Goal: Information Seeking & Learning: Learn about a topic

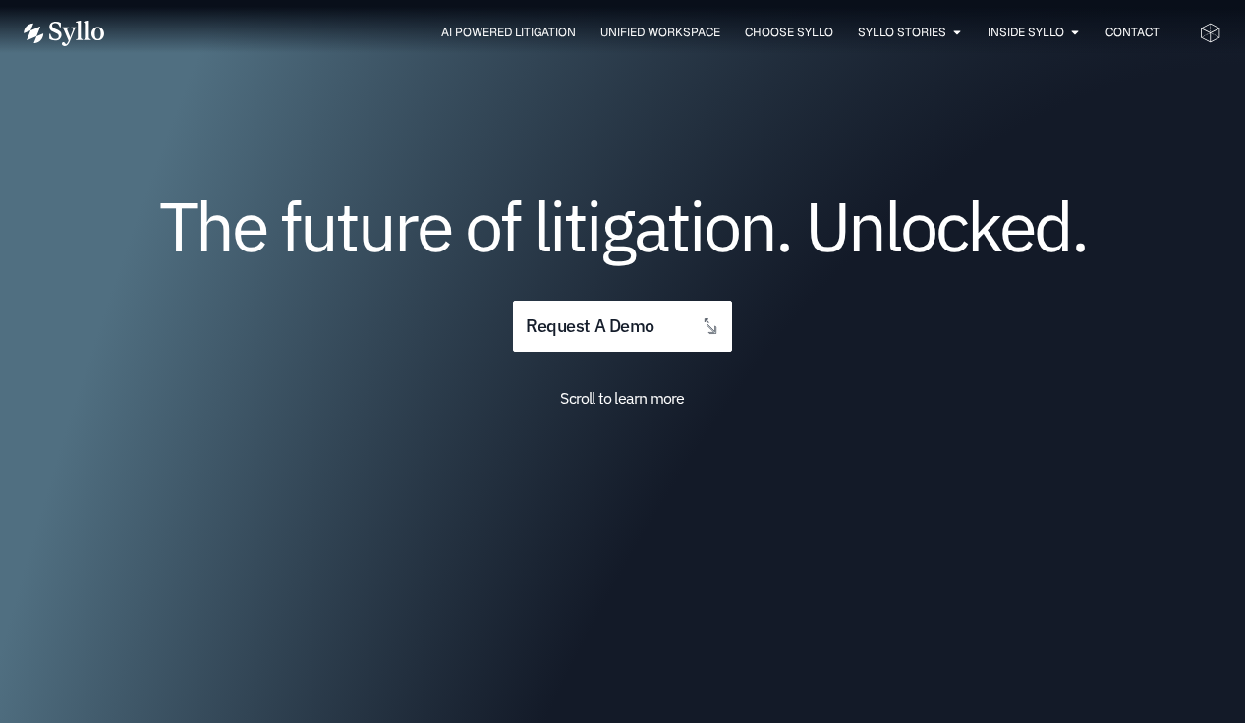
scroll to position [139, 0]
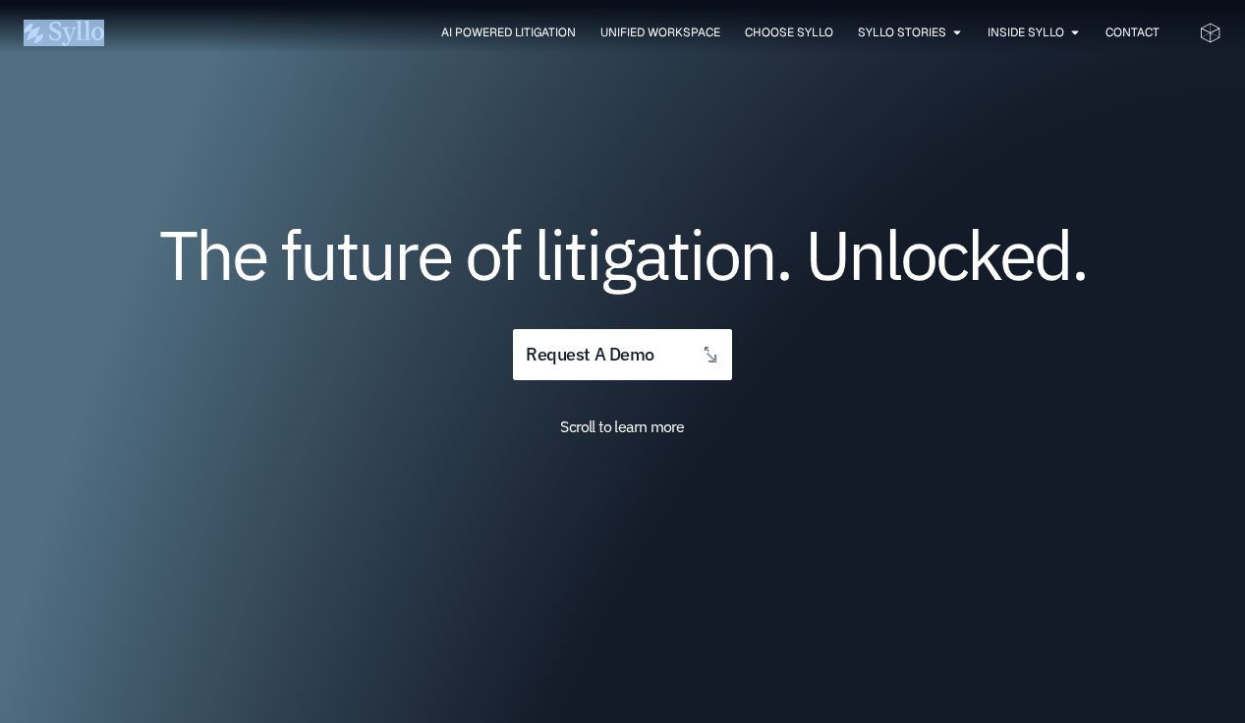
drag, startPoint x: 134, startPoint y: 42, endPoint x: 50, endPoint y: 30, distance: 84.3
click at [50, 30] on div "AI Powered Litigation Unified Workspace Choose Syllo Syllo Stories Close Syllo …" at bounding box center [623, 33] width 1198 height 27
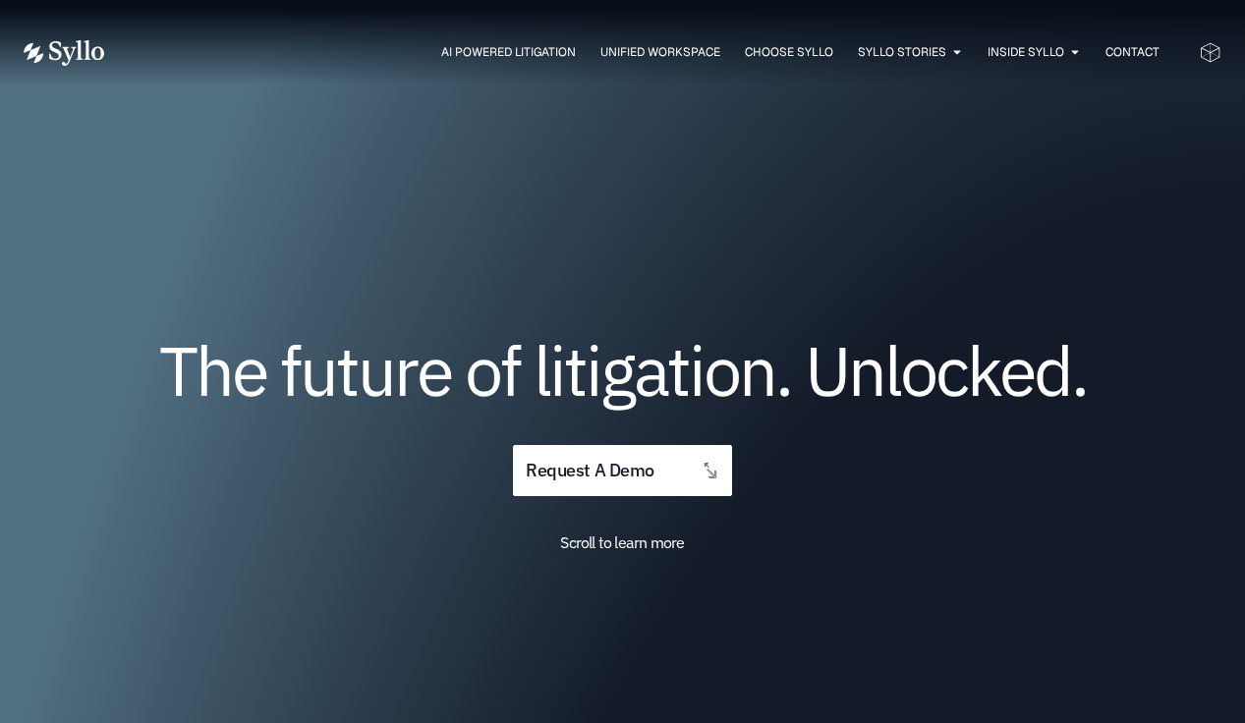
scroll to position [25, 0]
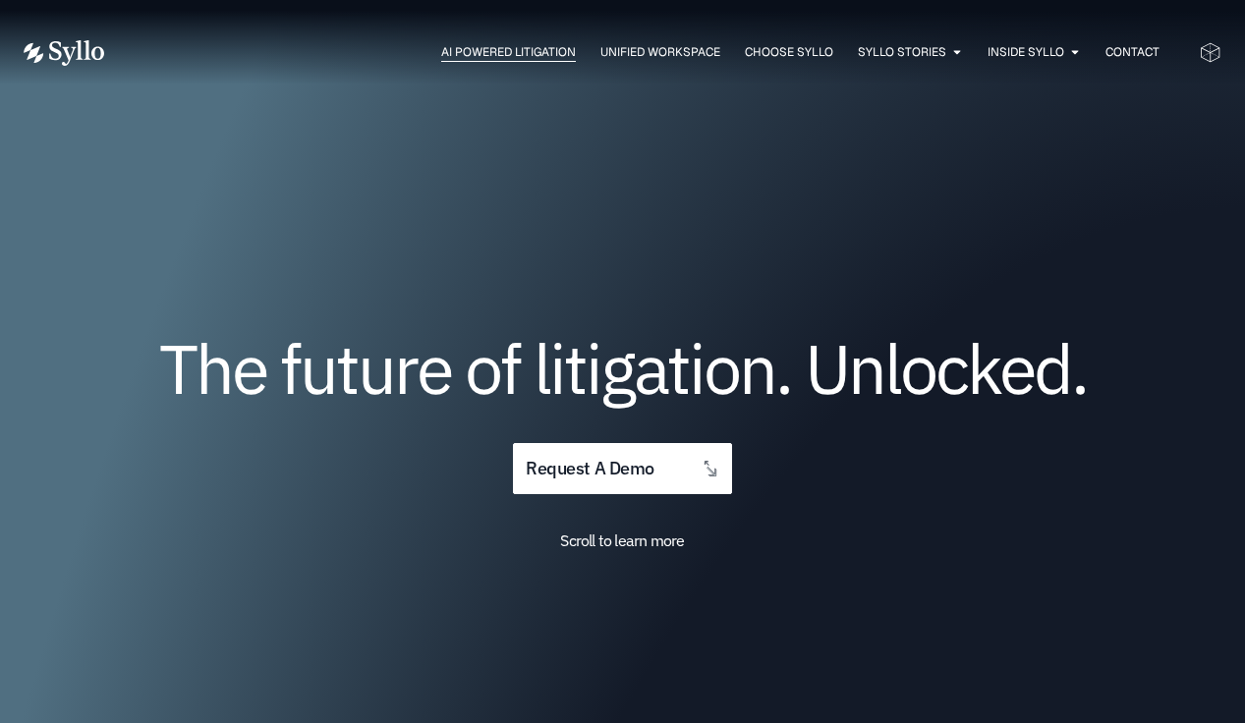
click at [529, 55] on span "AI Powered Litigation" at bounding box center [508, 52] width 135 height 18
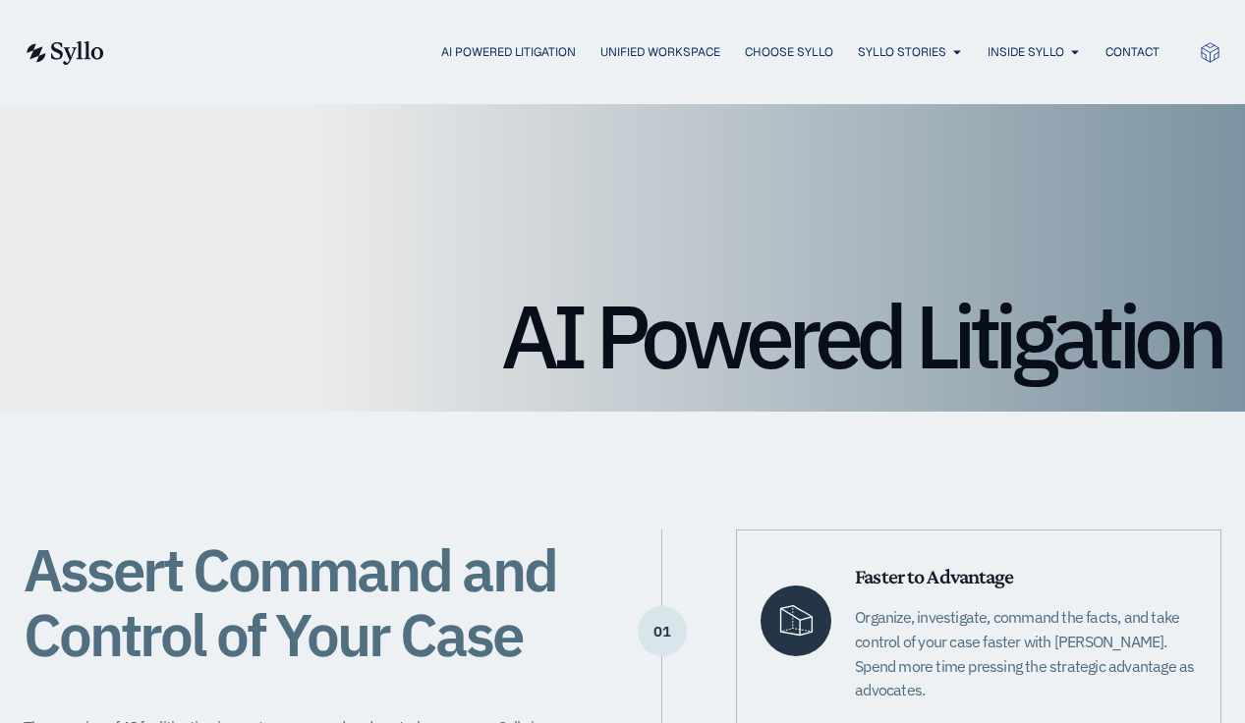
click at [284, 61] on ul "AI Powered Litigation Unified Workspace Choose Syllo Syllo Stories Close Syllo …" at bounding box center [651, 52] width 1016 height 19
click at [1032, 335] on h1 "AI Powered Litigation" at bounding box center [623, 336] width 1198 height 88
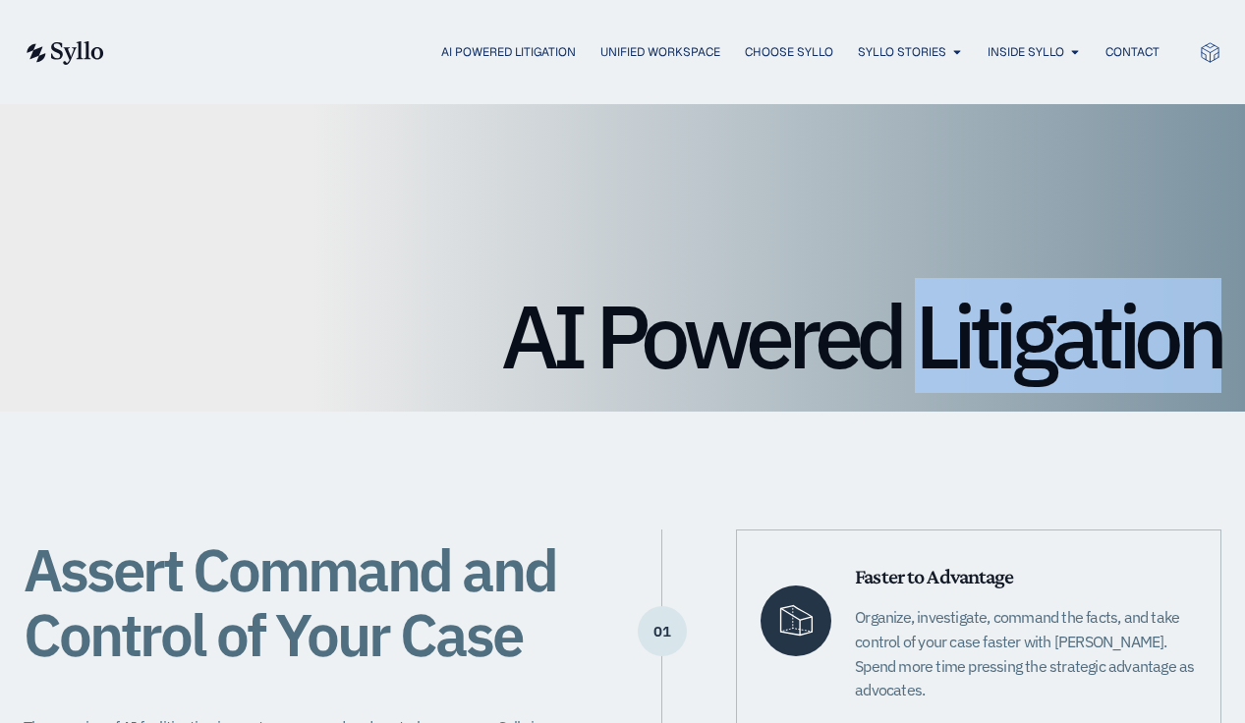
click at [1032, 335] on h1 "AI Powered Litigation" at bounding box center [623, 336] width 1198 height 88
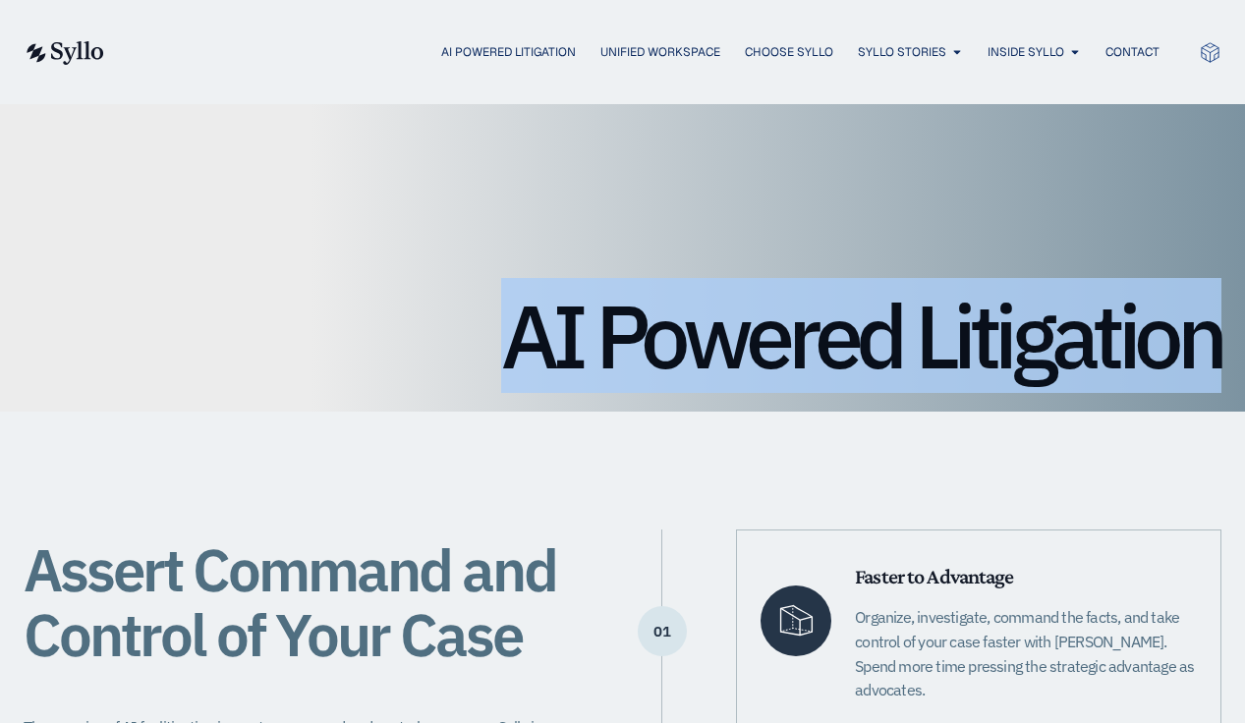
click at [1032, 335] on h1 "AI Powered Litigation" at bounding box center [623, 336] width 1198 height 88
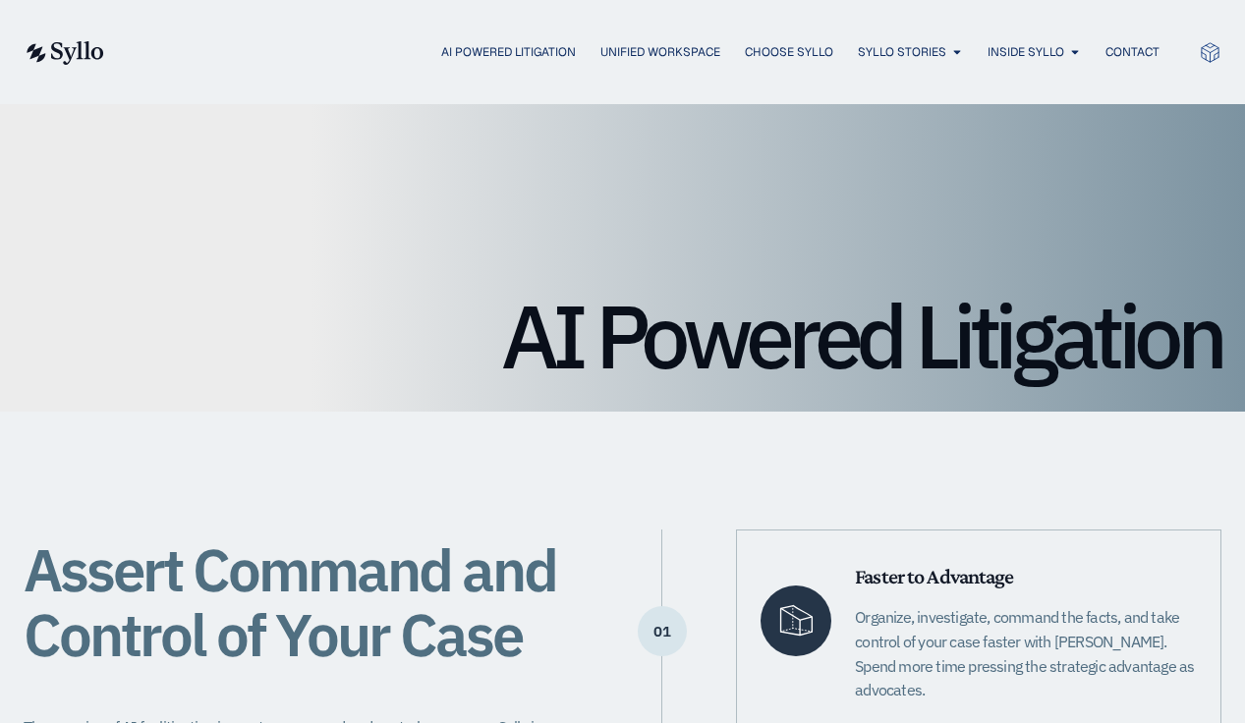
click at [1033, 337] on h1 "AI Powered Litigation" at bounding box center [623, 336] width 1198 height 88
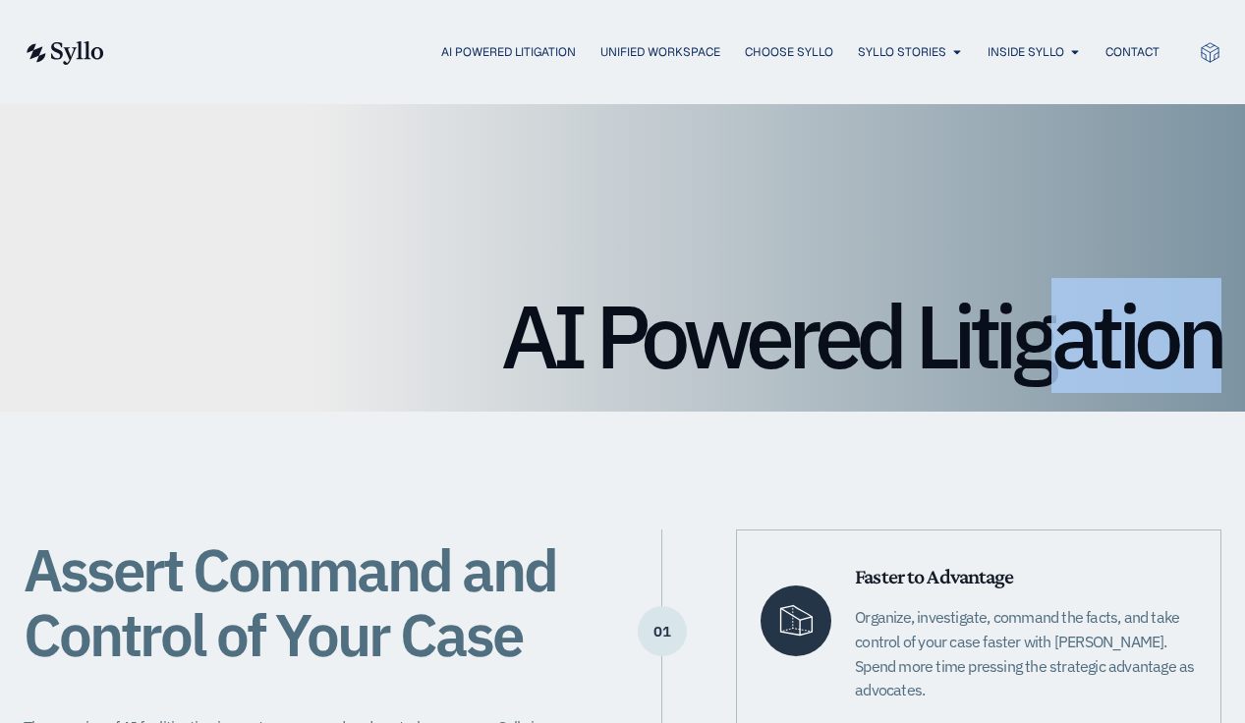
click at [1033, 337] on h1 "AI Powered Litigation" at bounding box center [623, 336] width 1198 height 88
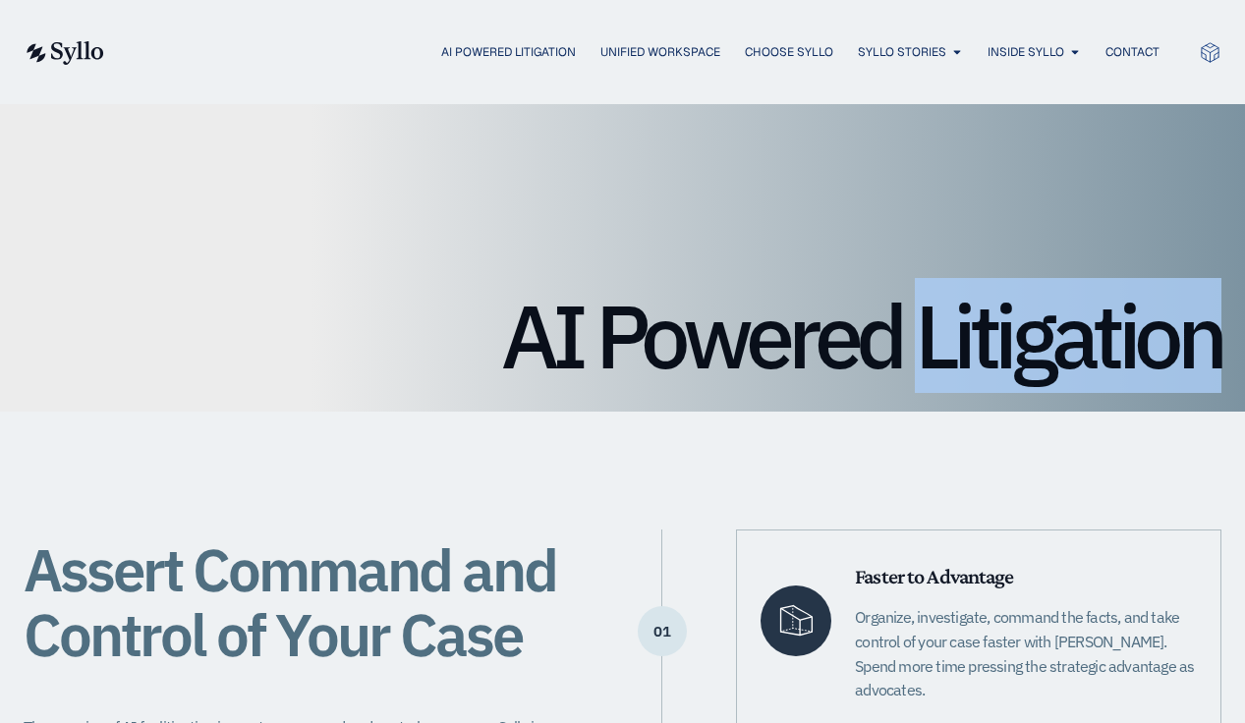
click at [1033, 337] on h1 "AI Powered Litigation" at bounding box center [623, 336] width 1198 height 88
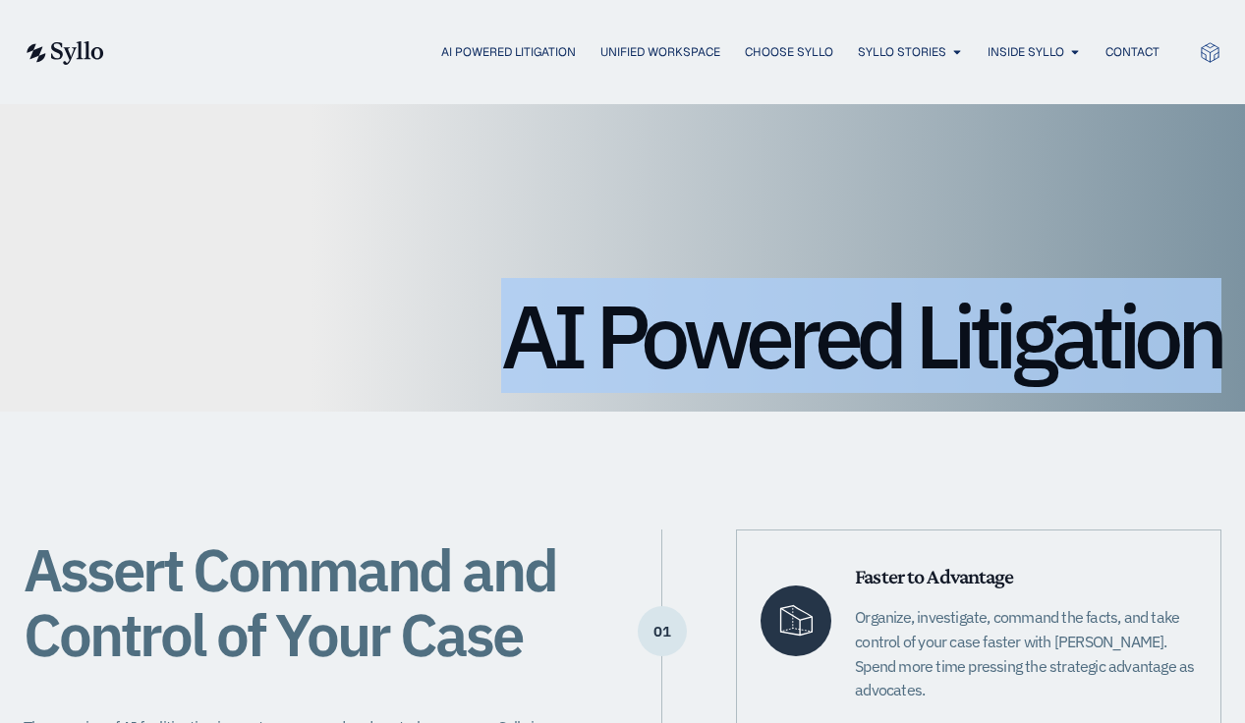
click at [1033, 337] on h1 "AI Powered Litigation" at bounding box center [623, 336] width 1198 height 88
